Goal: Information Seeking & Learning: Learn about a topic

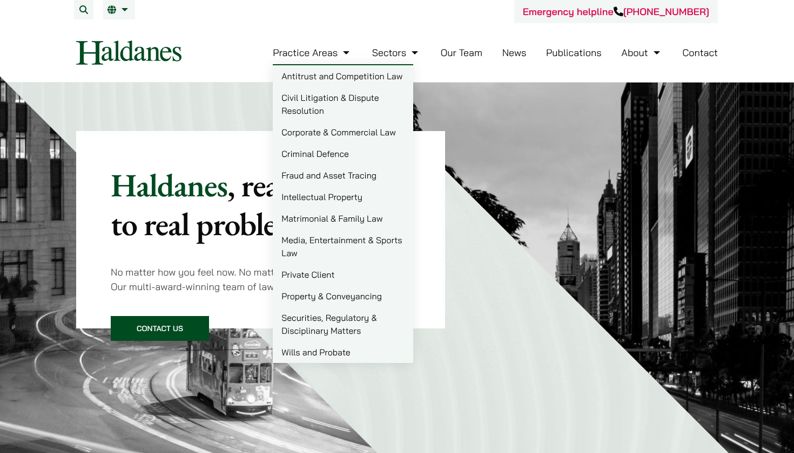
click at [311, 77] on link "Antitrust and Competition Law" at bounding box center [343, 76] width 140 height 22
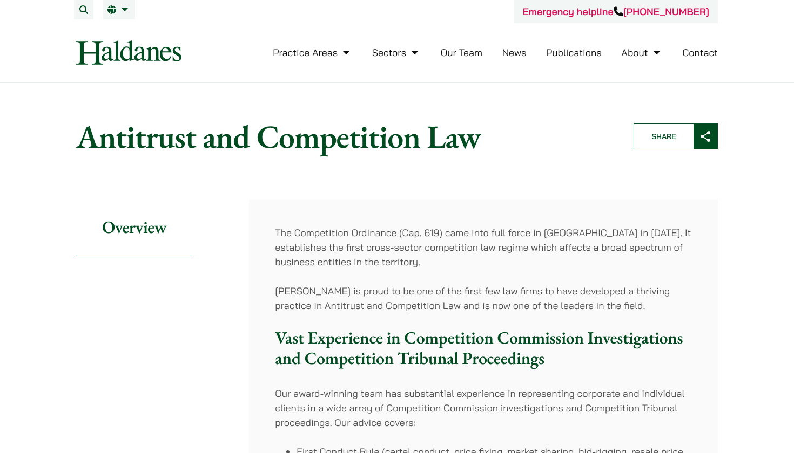
scroll to position [278, 0]
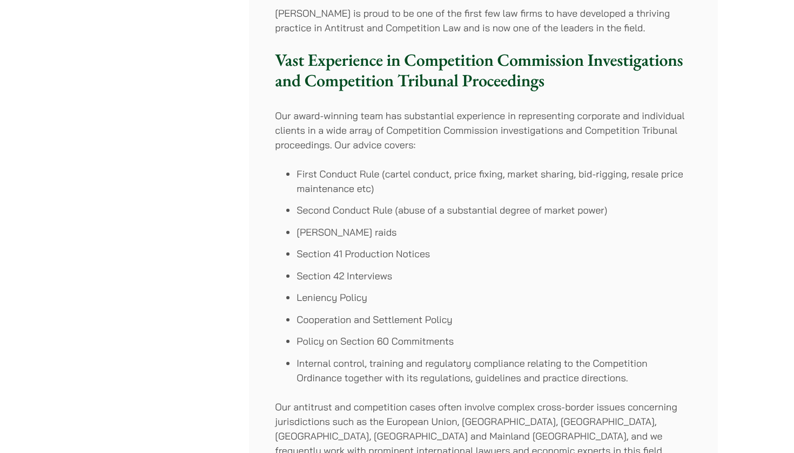
click at [514, 192] on li "First Conduct Rule (cartel conduct, price fixing, market sharing, bid-rigging, …" at bounding box center [493, 181] width 395 height 29
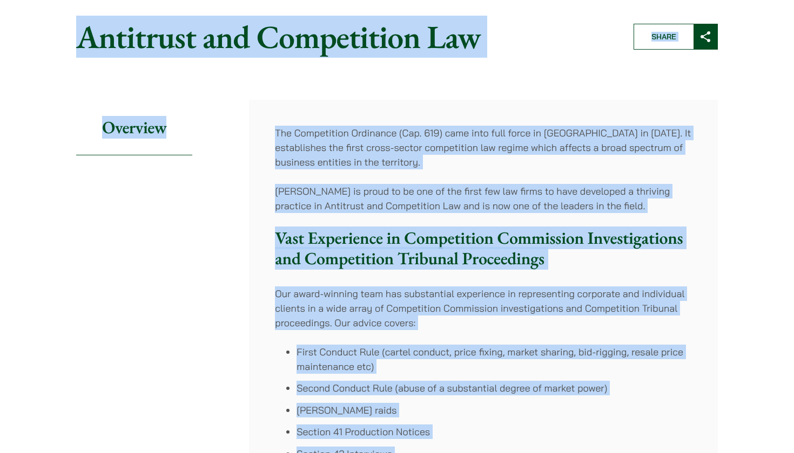
scroll to position [0, 0]
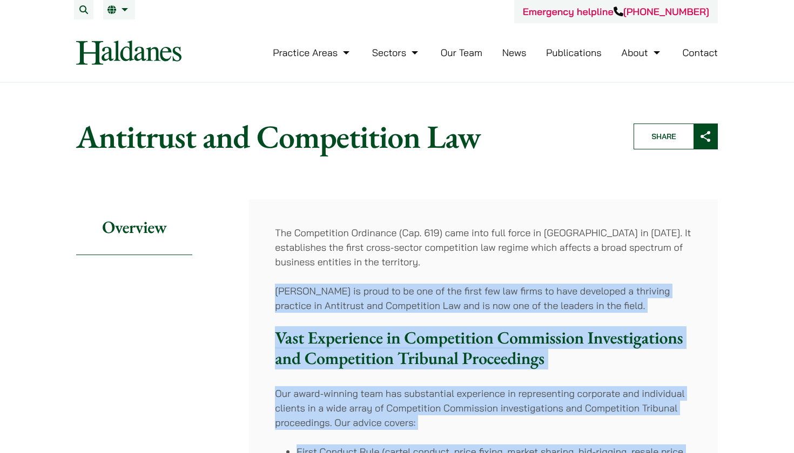
drag, startPoint x: 455, startPoint y: 362, endPoint x: 369, endPoint y: 276, distance: 121.0
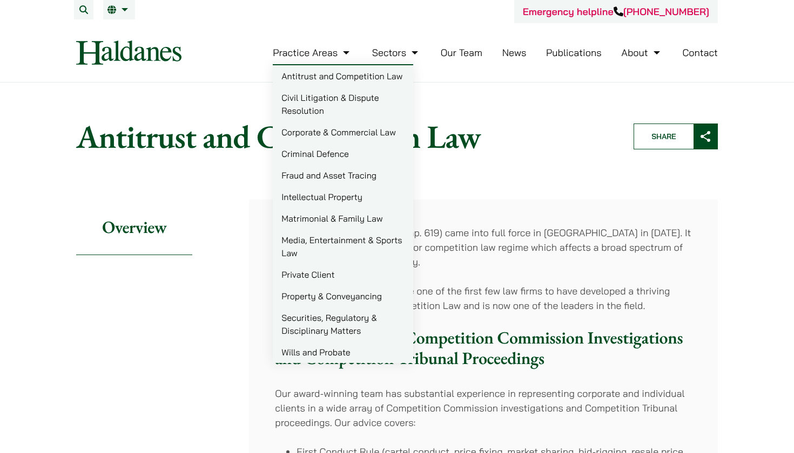
click at [352, 199] on link "Intellectual Property" at bounding box center [343, 197] width 140 height 22
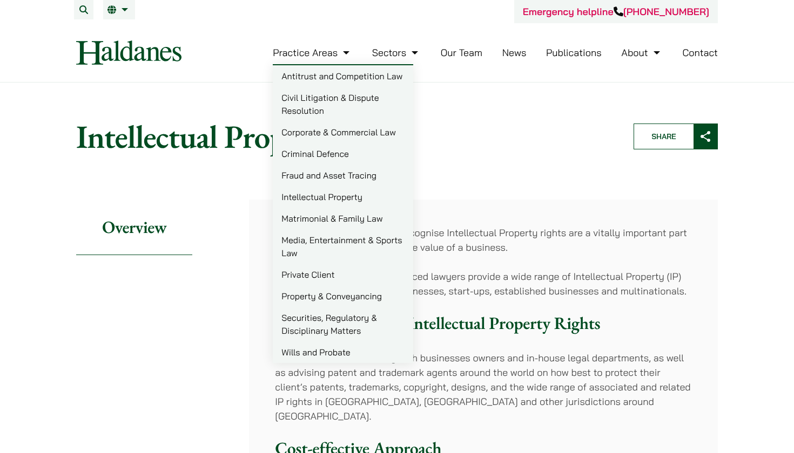
click at [350, 252] on link "Media, Entertainment & Sports Law" at bounding box center [343, 246] width 140 height 35
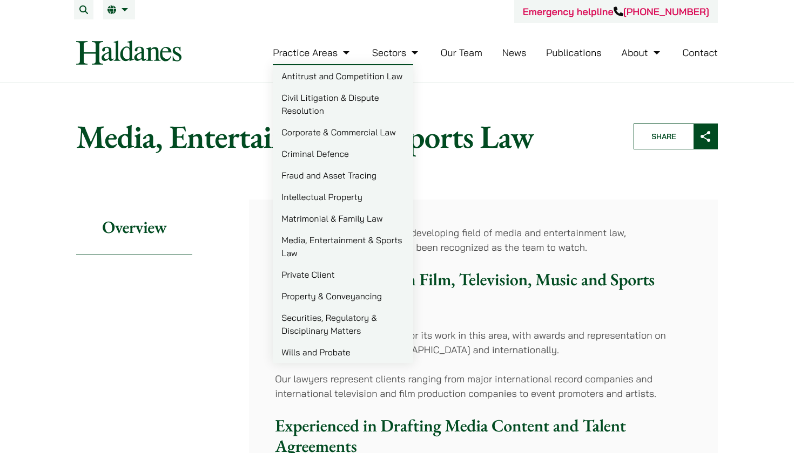
click at [359, 134] on link "Corporate & Commercial Law" at bounding box center [343, 132] width 140 height 22
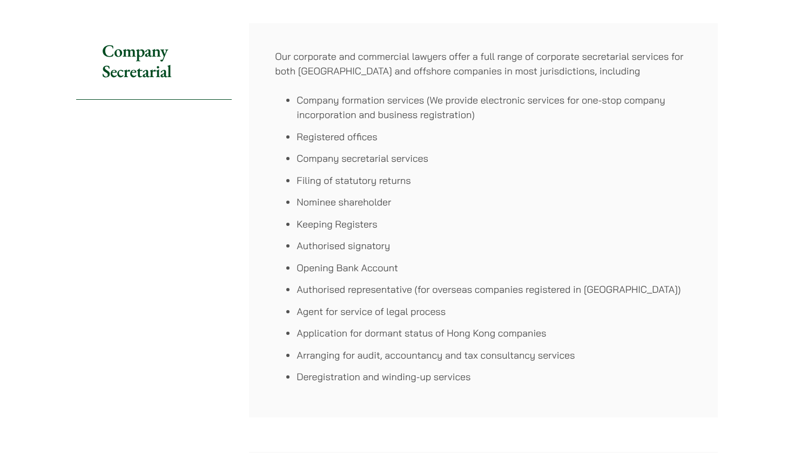
scroll to position [678, 0]
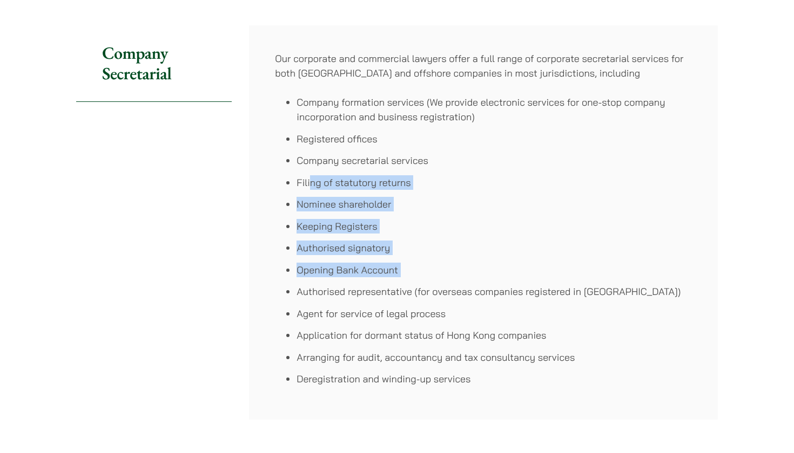
drag, startPoint x: 397, startPoint y: 283, endPoint x: 311, endPoint y: 177, distance: 136.7
click at [311, 177] on ul "Company formation services (We provide electronic services for one-stop company…" at bounding box center [483, 240] width 417 height 291
click at [311, 177] on li "Filing of statutory returns" at bounding box center [493, 182] width 395 height 15
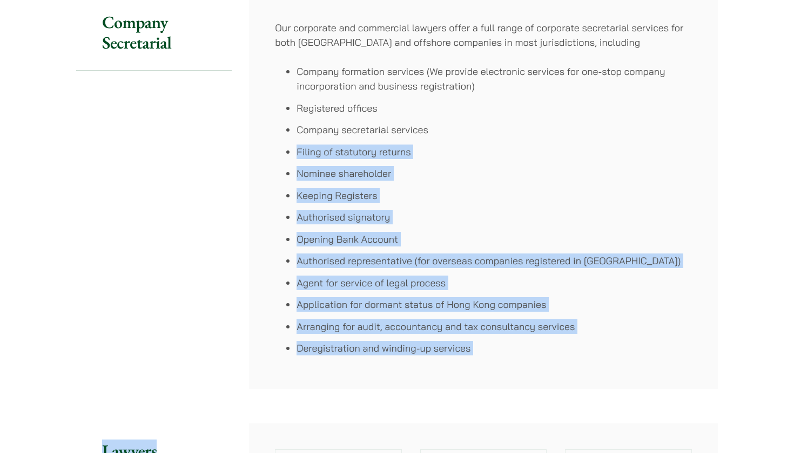
scroll to position [739, 0]
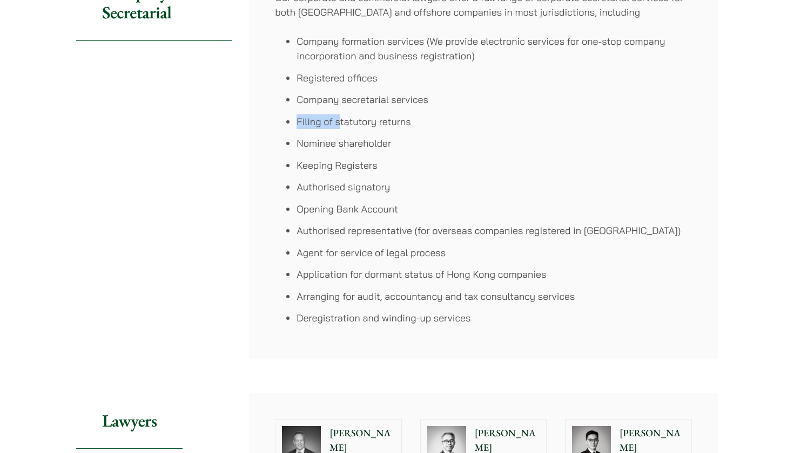
drag, startPoint x: 261, startPoint y: 169, endPoint x: 324, endPoint y: 122, distance: 79.1
click at [331, 123] on div "Our corporate and commercial lawyers offer a full range of corporate secretaria…" at bounding box center [483, 161] width 469 height 395
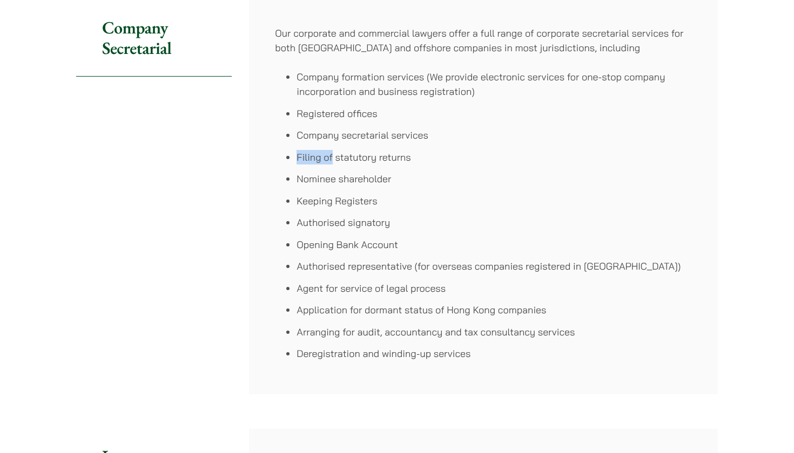
scroll to position [679, 0]
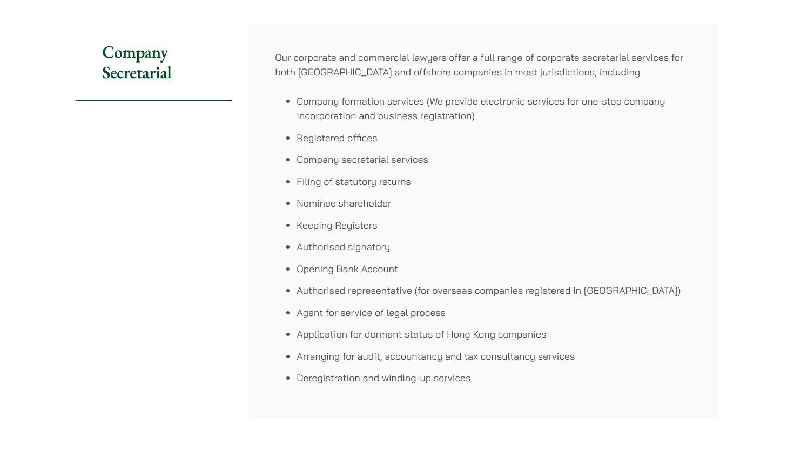
click at [292, 96] on ul "Company formation services (We provide electronic services for one-stop company…" at bounding box center [483, 239] width 417 height 291
click at [351, 196] on li "Nominee shareholder" at bounding box center [493, 203] width 395 height 15
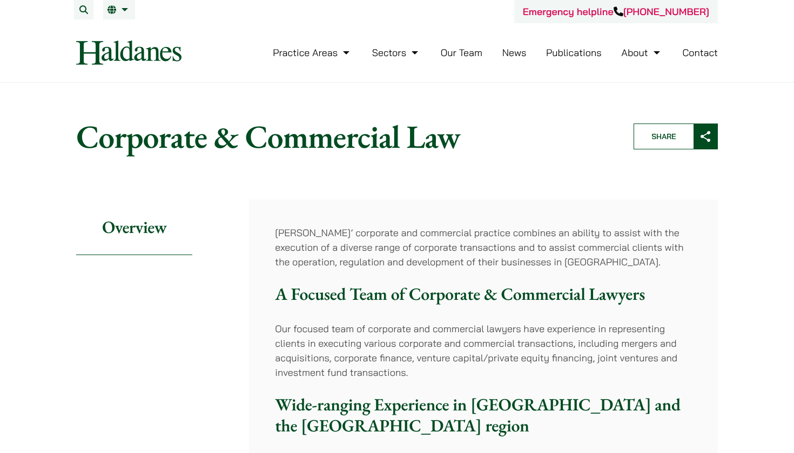
scroll to position [0, 0]
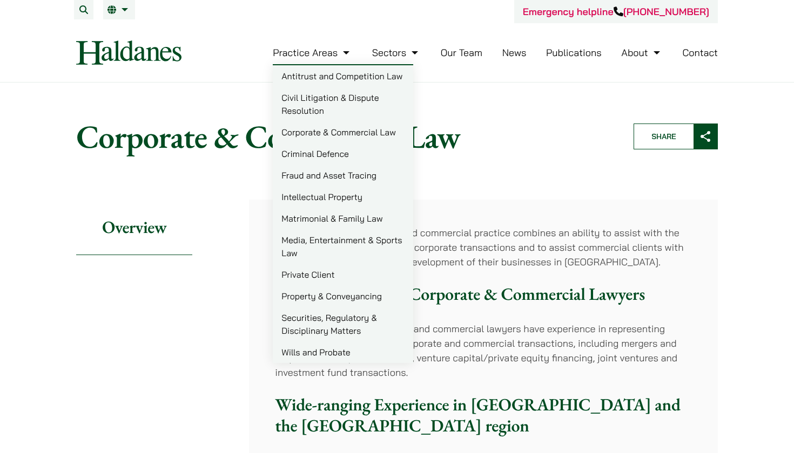
click at [313, 299] on link "Property & Conveyancing" at bounding box center [343, 297] width 140 height 22
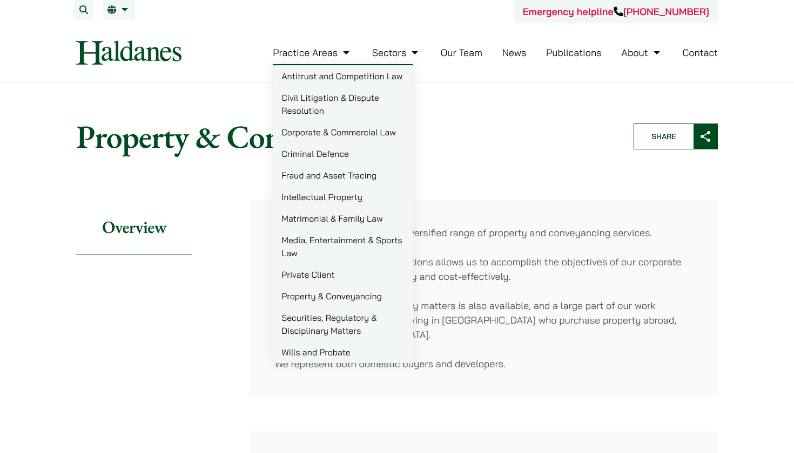
click at [328, 107] on link "Civil Litigation & Dispute Resolution" at bounding box center [343, 104] width 140 height 35
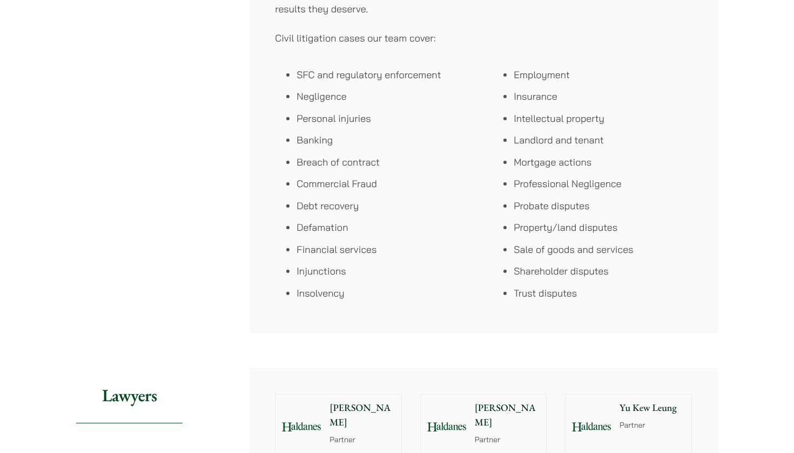
scroll to position [668, 0]
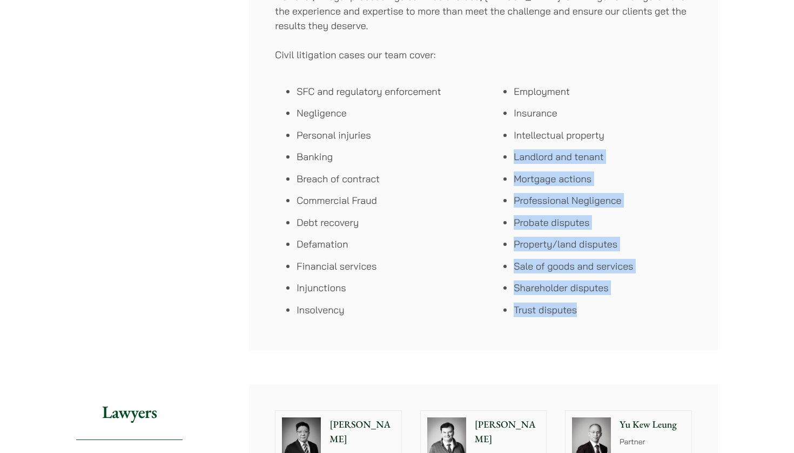
drag, startPoint x: 615, startPoint y: 311, endPoint x: 616, endPoint y: 148, distance: 163.0
click at [616, 148] on ul "Employment Insurance Intellectual property Landlord and tenant Mortgage actions…" at bounding box center [592, 200] width 200 height 233
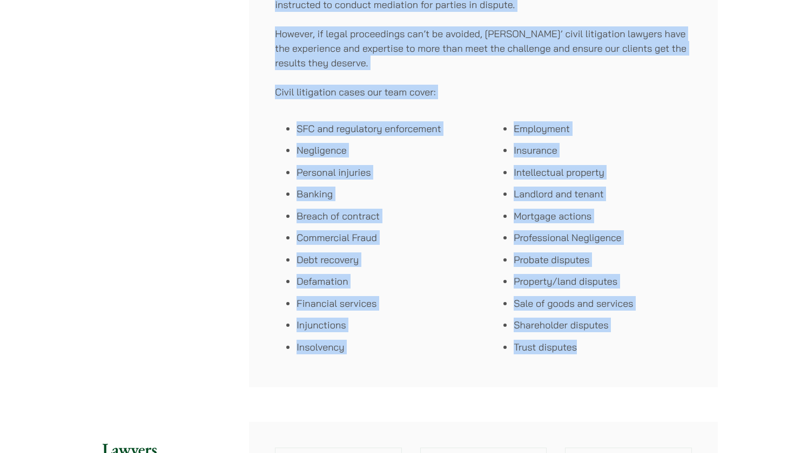
scroll to position [591, 0]
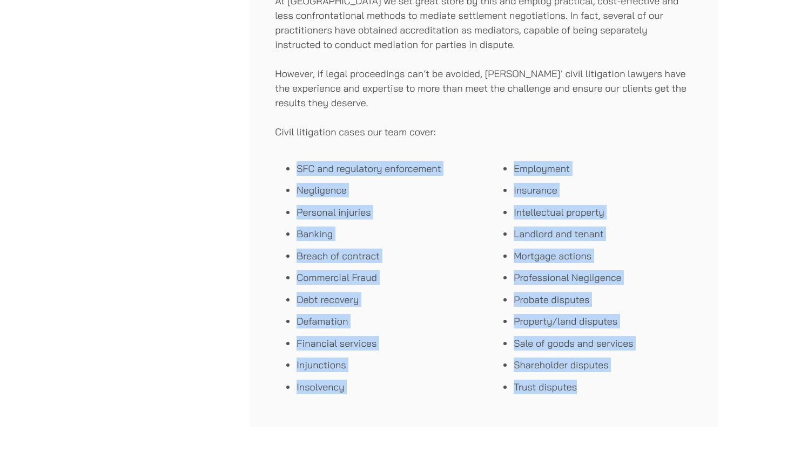
drag, startPoint x: 606, startPoint y: 319, endPoint x: 650, endPoint y: 125, distance: 199.3
click at [650, 125] on div "Haldanes has a highly experienced team of civil litigation lawyers focusing on …" at bounding box center [483, 18] width 469 height 819
click at [644, 151] on div "Haldanes has a highly experienced team of civil litigation lawyers focusing on …" at bounding box center [483, 18] width 469 height 819
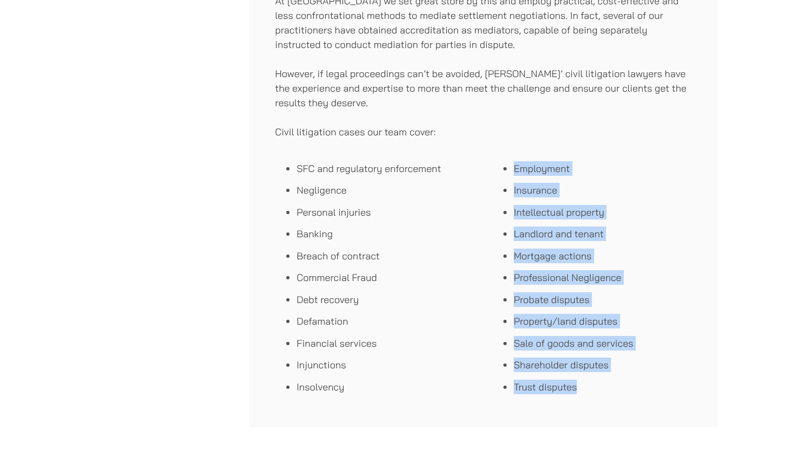
drag, startPoint x: 645, startPoint y: 151, endPoint x: 653, endPoint y: 412, distance: 261.4
click at [653, 412] on div "Haldanes has a highly experienced team of civil litigation lawyers focusing on …" at bounding box center [483, 18] width 469 height 819
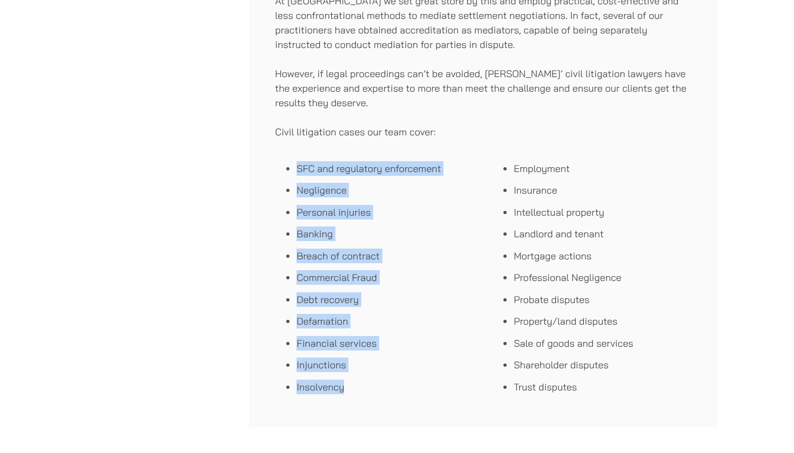
drag, startPoint x: 339, startPoint y: 396, endPoint x: 399, endPoint y: 142, distance: 260.8
click at [399, 142] on div "Haldanes has a highly experienced team of civil litigation lawyers focusing on …" at bounding box center [483, 18] width 469 height 819
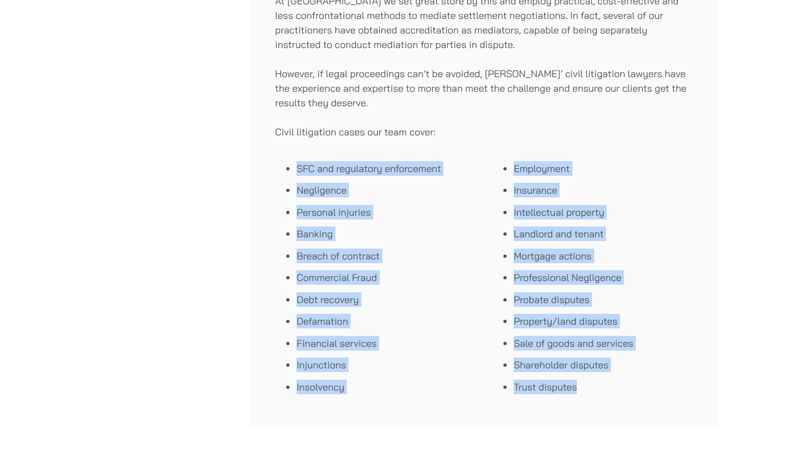
drag, startPoint x: 384, startPoint y: 146, endPoint x: 639, endPoint y: 406, distance: 364.2
click at [639, 406] on div "Haldanes has a highly experienced team of civil litigation lawyers focusing on …" at bounding box center [483, 18] width 469 height 819
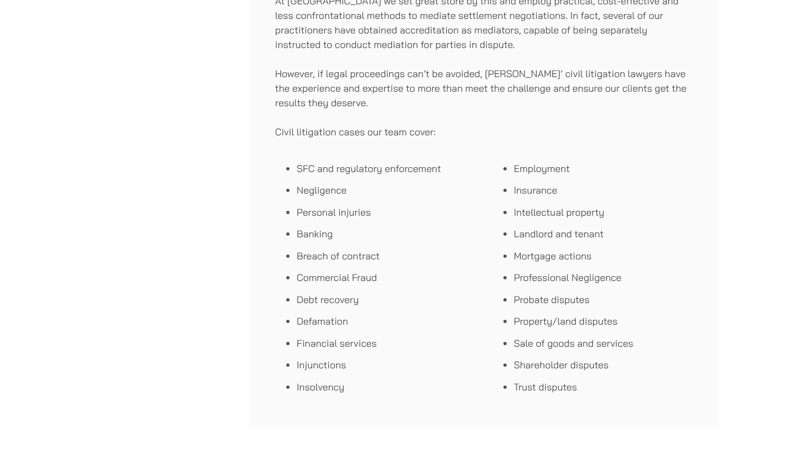
click at [638, 405] on div "Haldanes has a highly experienced team of civil litigation lawyers focusing on …" at bounding box center [483, 18] width 469 height 819
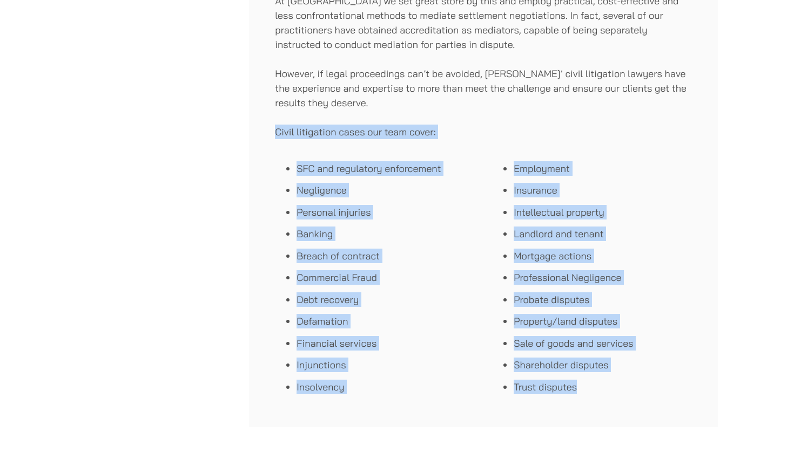
drag, startPoint x: 638, startPoint y: 405, endPoint x: 639, endPoint y: 117, distance: 288.8
click at [639, 117] on div "Haldanes has a highly experienced team of civil litigation lawyers focusing on …" at bounding box center [483, 18] width 469 height 819
drag, startPoint x: 639, startPoint y: 117, endPoint x: 645, endPoint y: 383, distance: 266.7
click at [645, 383] on div "Haldanes has a highly experienced team of civil litigation lawyers focusing on …" at bounding box center [483, 18] width 469 height 819
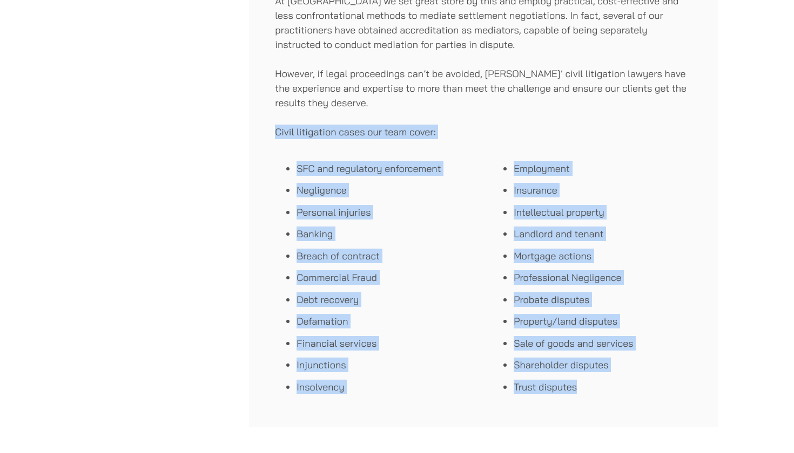
click at [663, 414] on div "Haldanes has a highly experienced team of civil litigation lawyers focusing on …" at bounding box center [483, 18] width 469 height 819
drag, startPoint x: 663, startPoint y: 414, endPoint x: 640, endPoint y: 109, distance: 306.4
click at [640, 107] on div "Haldanes has a highly experienced team of civil litigation lawyers focusing on …" at bounding box center [483, 18] width 469 height 819
click at [640, 109] on p "However, if legal proceedings can’t be avoided, Haldanes’ civil litigation lawy…" at bounding box center [483, 88] width 417 height 44
drag, startPoint x: 640, startPoint y: 109, endPoint x: 619, endPoint y: 375, distance: 267.5
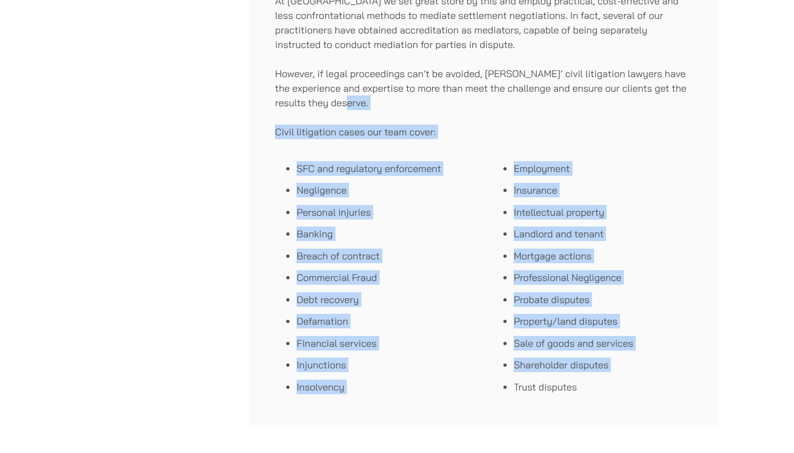
click at [619, 375] on div "Haldanes has a highly experienced team of civil litigation lawyers focusing on …" at bounding box center [483, 18] width 469 height 819
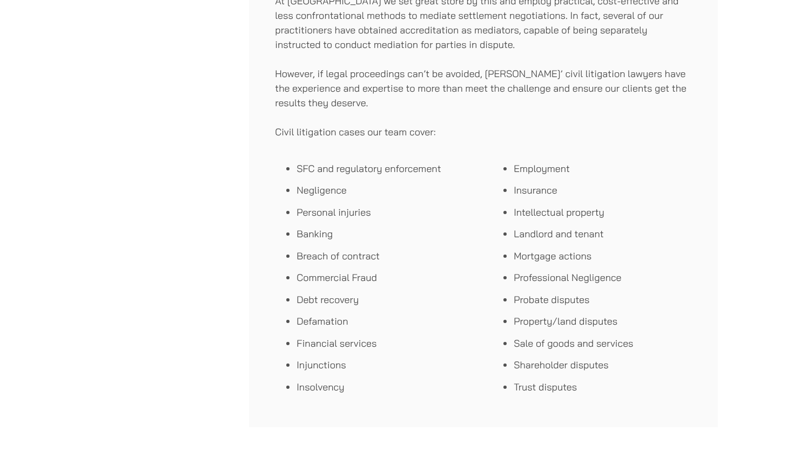
click at [607, 390] on li "Trust disputes" at bounding box center [602, 387] width 178 height 15
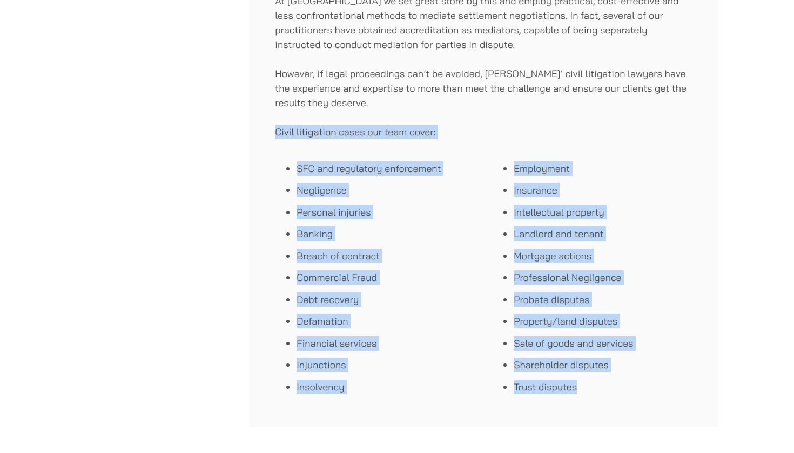
drag, startPoint x: 592, startPoint y: 402, endPoint x: 561, endPoint y: 123, distance: 281.2
click at [561, 123] on div "Haldanes has a highly experienced team of civil litigation lawyers focusing on …" at bounding box center [483, 18] width 469 height 819
drag, startPoint x: 561, startPoint y: 123, endPoint x: 667, endPoint y: 398, distance: 294.7
click at [667, 398] on div "Haldanes has a highly experienced team of civil litigation lawyers focusing on …" at bounding box center [483, 18] width 469 height 819
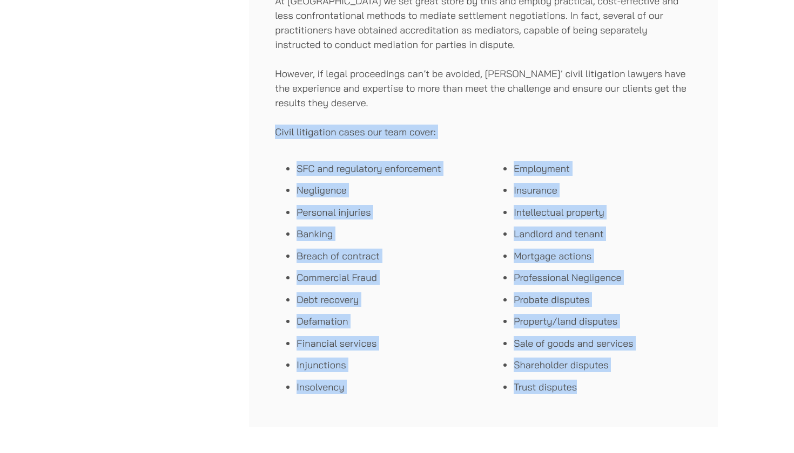
click at [667, 398] on div "Employment Insurance Intellectual property Landlord and tenant Mortgage actions…" at bounding box center [592, 278] width 200 height 248
drag, startPoint x: 667, startPoint y: 393, endPoint x: 649, endPoint y: 121, distance: 272.1
click at [649, 121] on div "Haldanes has a highly experienced team of civil litigation lawyers focusing on …" at bounding box center [483, 18] width 469 height 819
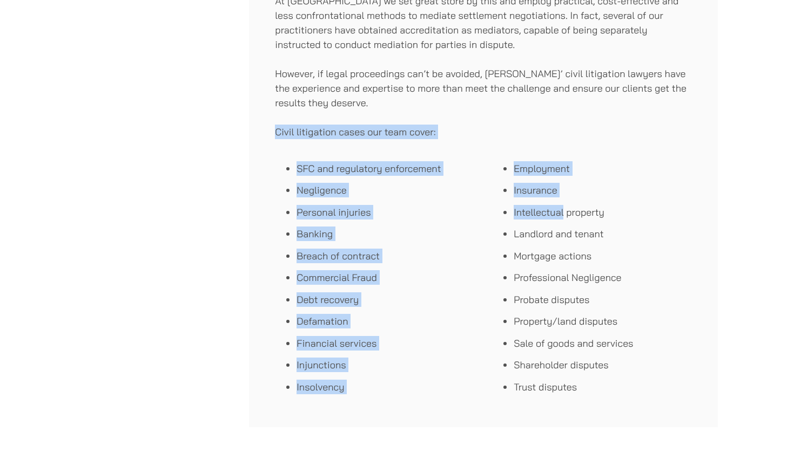
drag, startPoint x: 649, startPoint y: 121, endPoint x: 627, endPoint y: 197, distance: 78.9
click at [627, 197] on div "Haldanes has a highly experienced team of civil litigation lawyers focusing on …" at bounding box center [483, 18] width 469 height 819
click at [627, 197] on ul "Employment Insurance Intellectual property Landlord and tenant Mortgage actions…" at bounding box center [592, 277] width 200 height 233
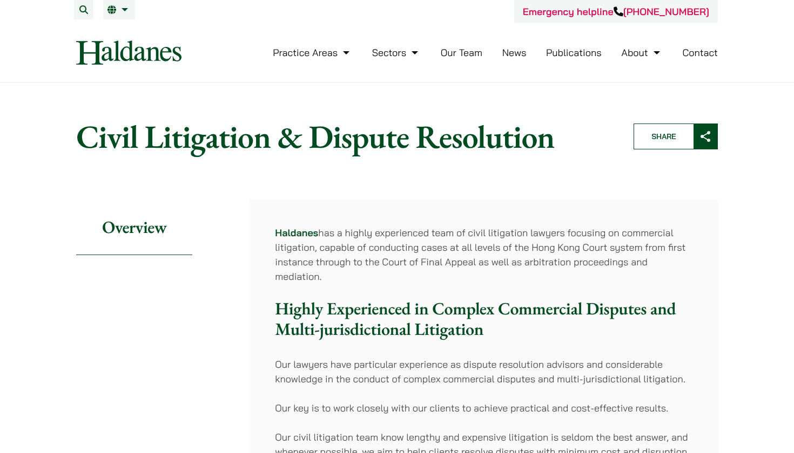
scroll to position [0, 0]
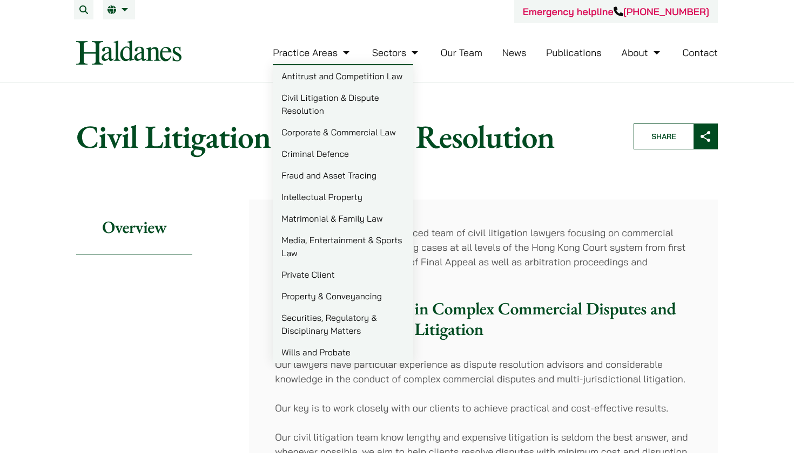
click at [314, 145] on link "Criminal Defence" at bounding box center [343, 154] width 140 height 22
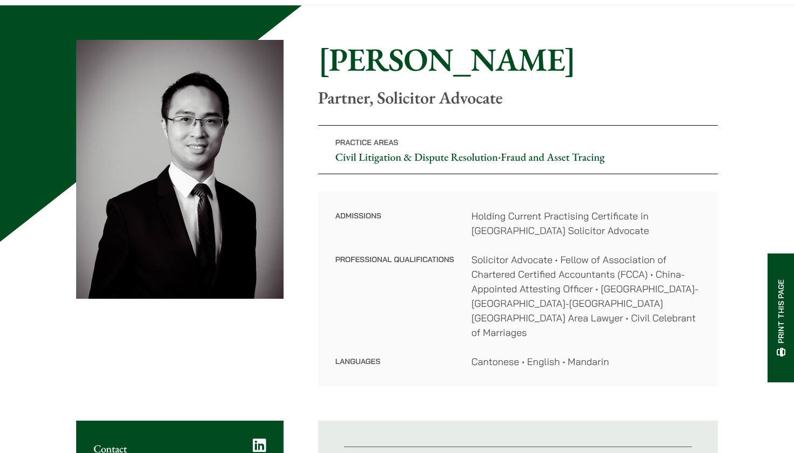
scroll to position [97, 0]
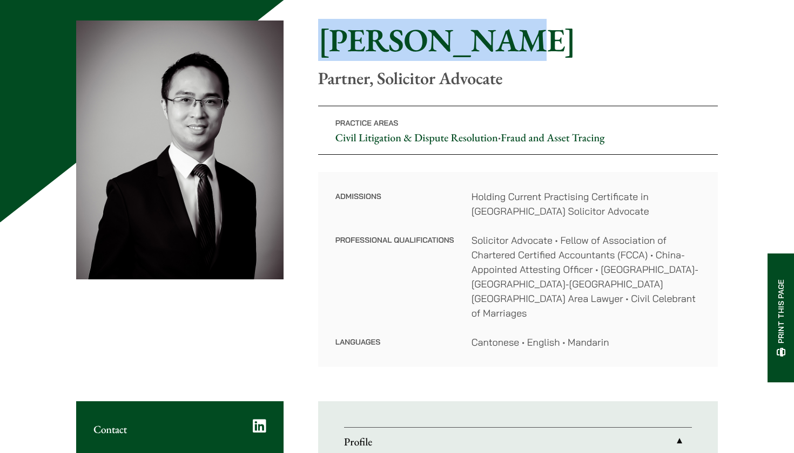
drag, startPoint x: 323, startPoint y: 37, endPoint x: 570, endPoint y: 57, distance: 248.0
click at [570, 57] on h1 "[PERSON_NAME]" at bounding box center [517, 40] width 399 height 39
copy h1 "[PERSON_NAME]"
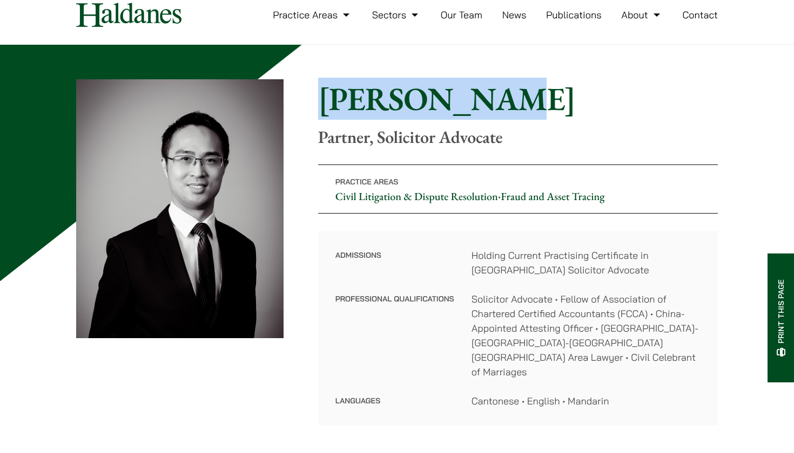
scroll to position [87, 0]
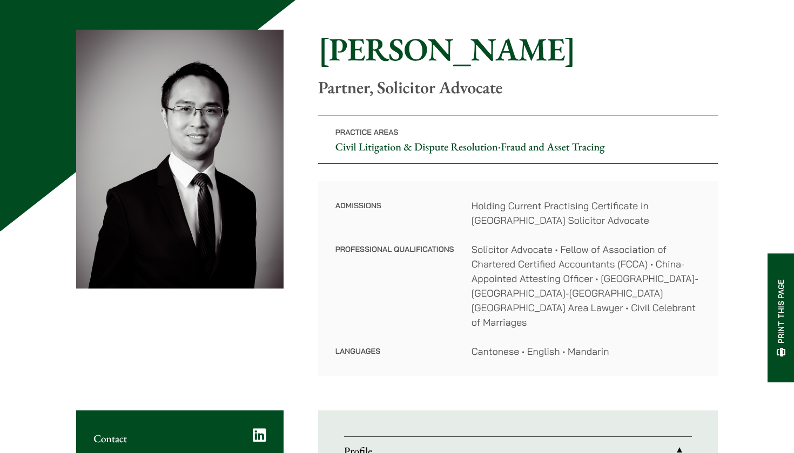
click at [524, 138] on p "Practice Areas Civil Litigation & Dispute Resolution • Fraud and Asset Tracing" at bounding box center [517, 139] width 399 height 49
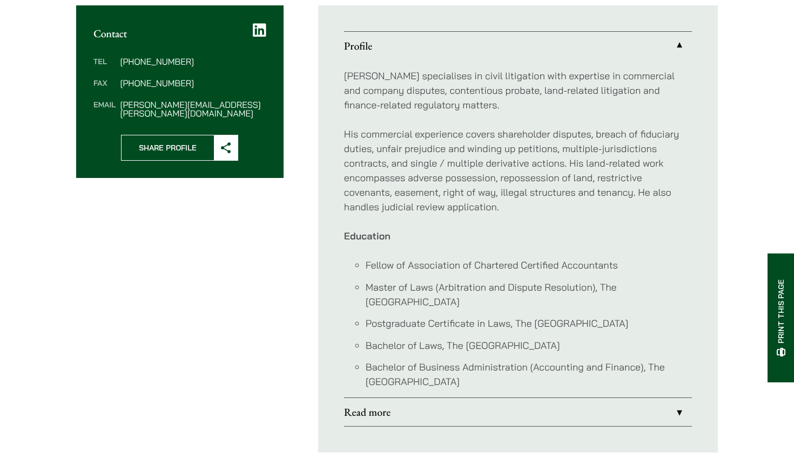
scroll to position [570, 0]
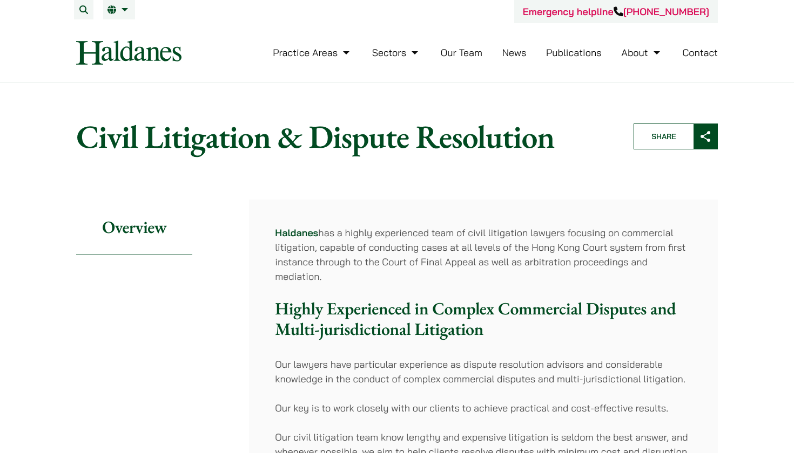
click at [114, 45] on img at bounding box center [128, 52] width 105 height 24
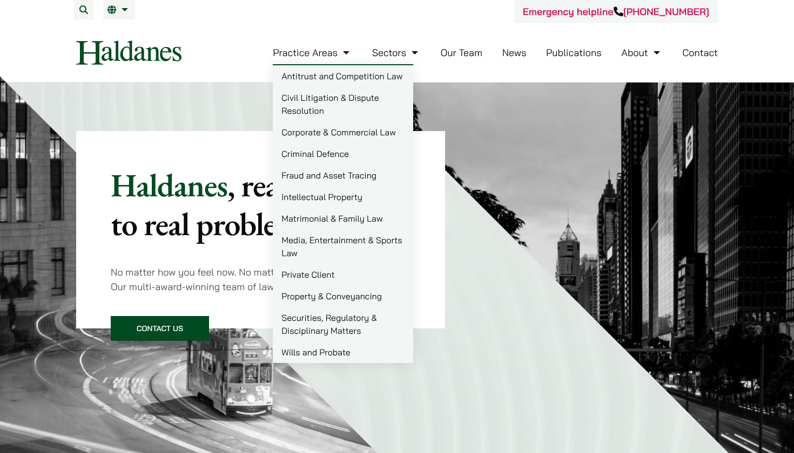
click at [316, 129] on link "Corporate & Commercial Law" at bounding box center [343, 132] width 140 height 22
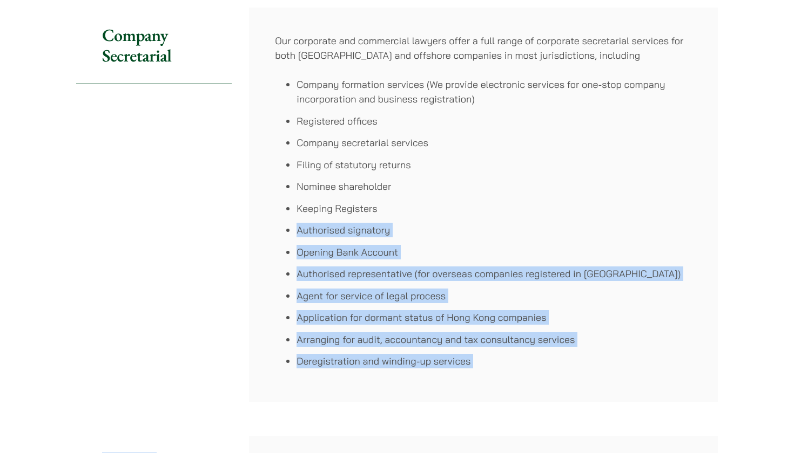
scroll to position [712, 0]
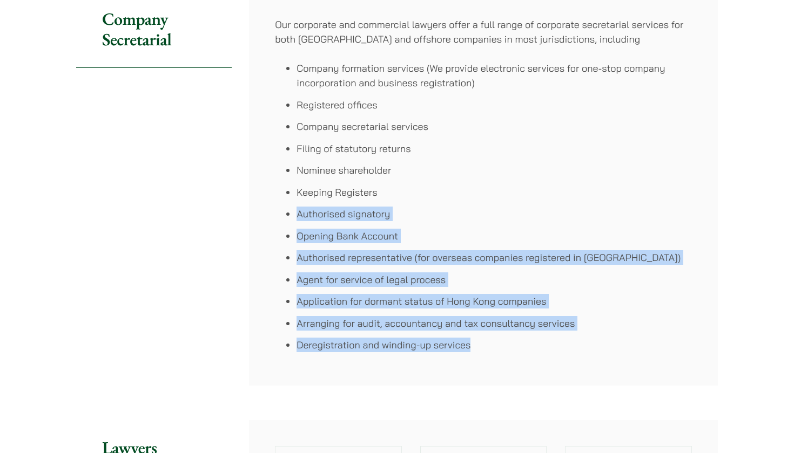
drag, startPoint x: 369, startPoint y: 257, endPoint x: 504, endPoint y: 290, distance: 138.8
click at [503, 298] on ul "Company formation services (We provide electronic services for one-stop company…" at bounding box center [483, 206] width 417 height 291
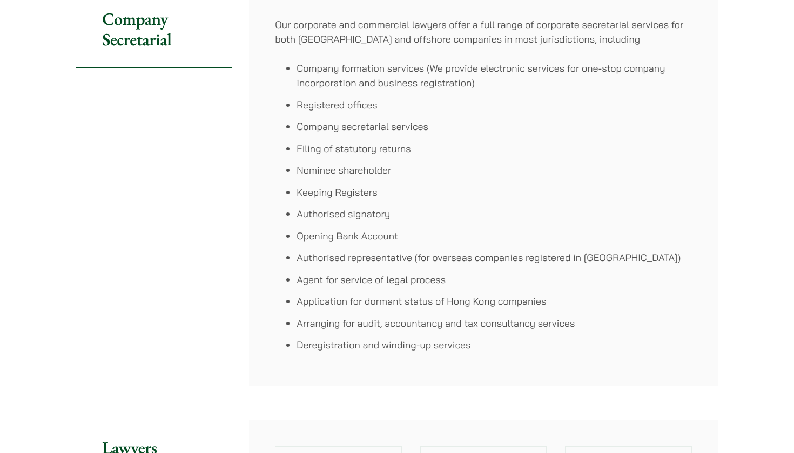
click at [474, 329] on li "Arranging for audit, accountancy and tax consultancy services" at bounding box center [493, 323] width 395 height 15
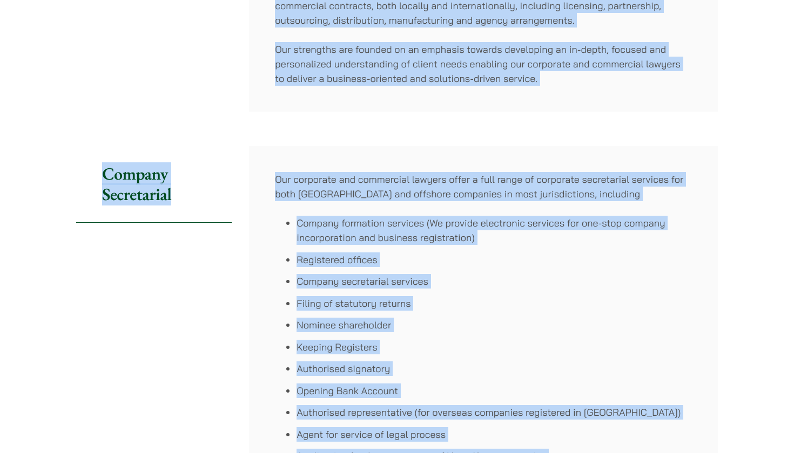
drag, startPoint x: 479, startPoint y: 343, endPoint x: 331, endPoint y: -45, distance: 415.2
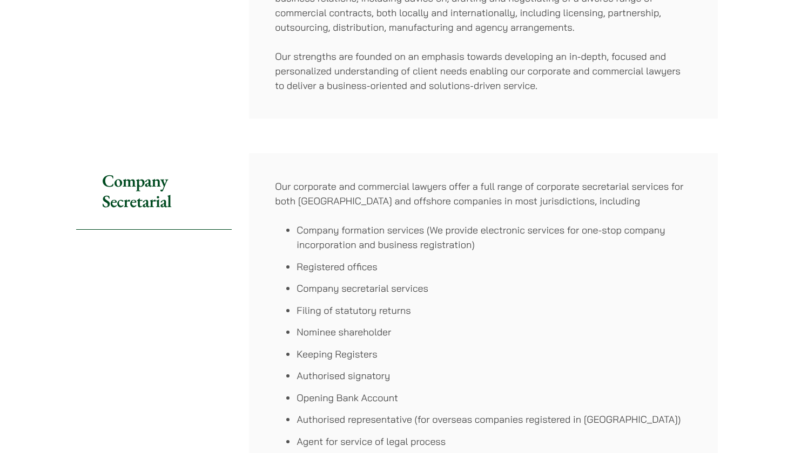
scroll to position [708, 0]
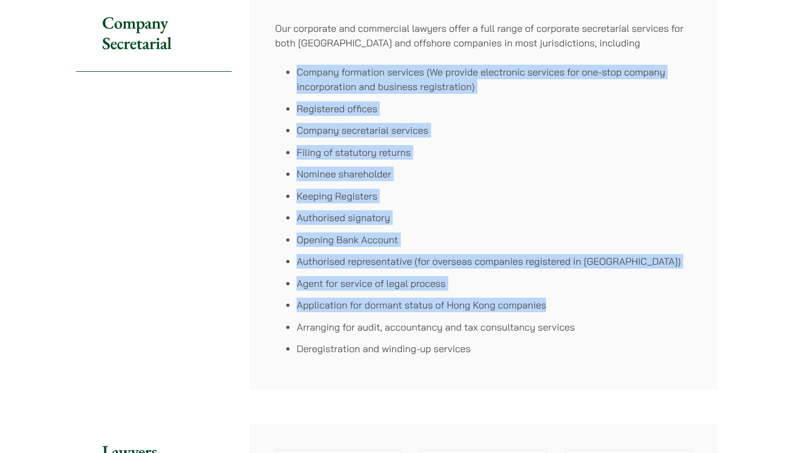
drag, startPoint x: 282, startPoint y: 73, endPoint x: 533, endPoint y: 314, distance: 347.4
click at [537, 313] on ul "Company formation services (We provide electronic services for one-stop company…" at bounding box center [483, 210] width 417 height 291
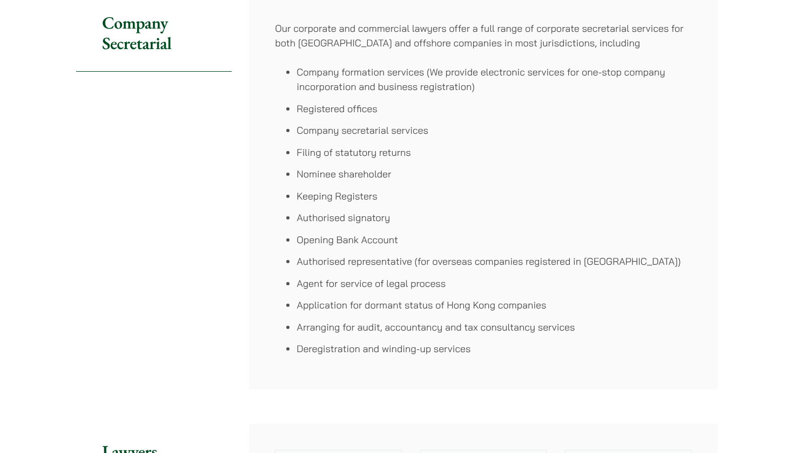
click at [533, 314] on ul "Company formation services (We provide electronic services for one-stop company…" at bounding box center [483, 210] width 417 height 291
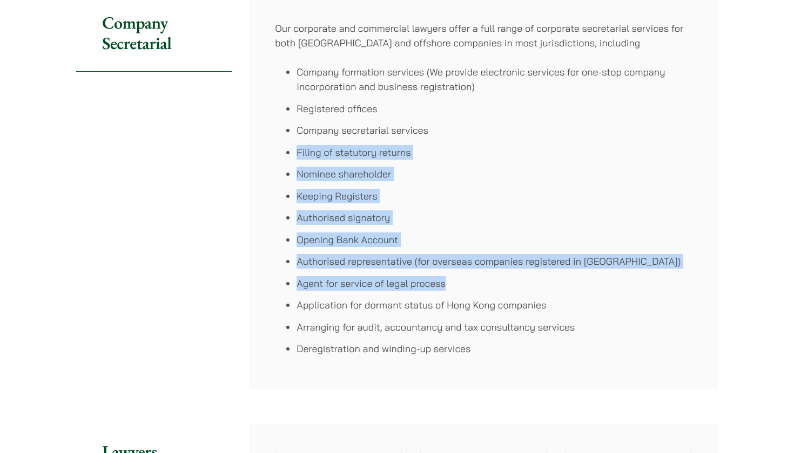
drag, startPoint x: 557, startPoint y: 276, endPoint x: 557, endPoint y: 127, distance: 148.4
click at [558, 127] on ul "Company formation services (We provide electronic services for one-stop company…" at bounding box center [483, 210] width 417 height 291
click at [557, 127] on li "Company secretarial services" at bounding box center [493, 130] width 395 height 15
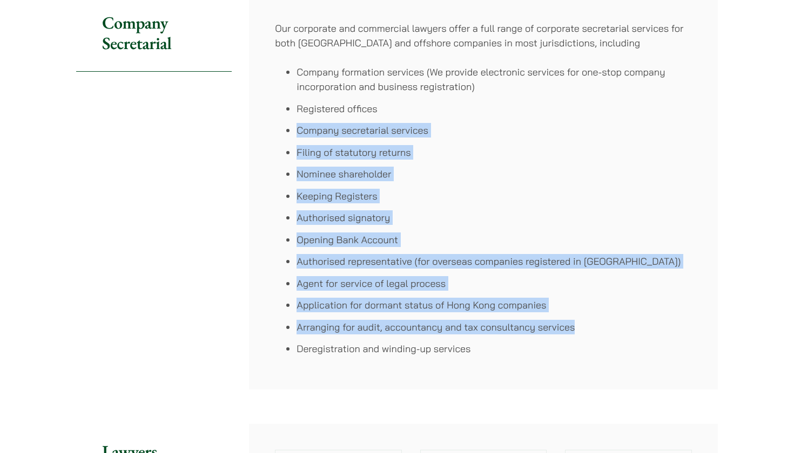
drag, startPoint x: 552, startPoint y: 114, endPoint x: 602, endPoint y: 331, distance: 222.2
click at [602, 330] on ul "Company formation services (We provide electronic services for one-stop company…" at bounding box center [483, 210] width 417 height 291
click at [602, 331] on li "Arranging for audit, accountancy and tax consultancy services" at bounding box center [493, 327] width 395 height 15
